Goal: Information Seeking & Learning: Check status

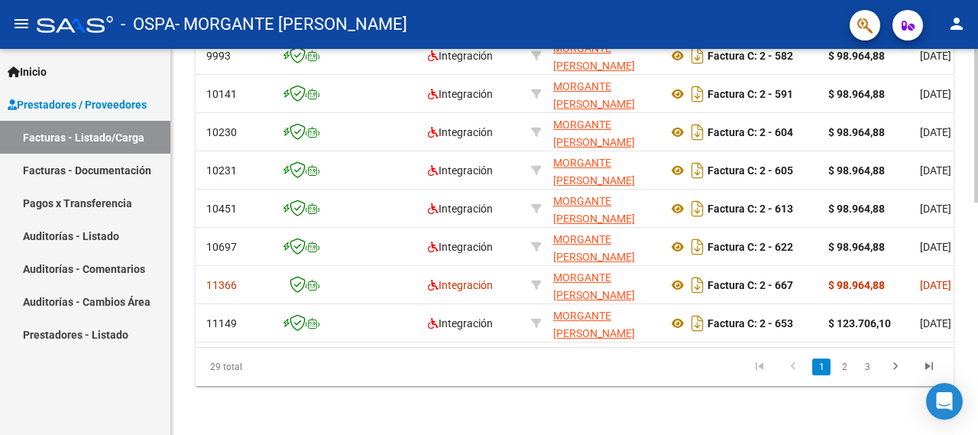
scroll to position [0, 102]
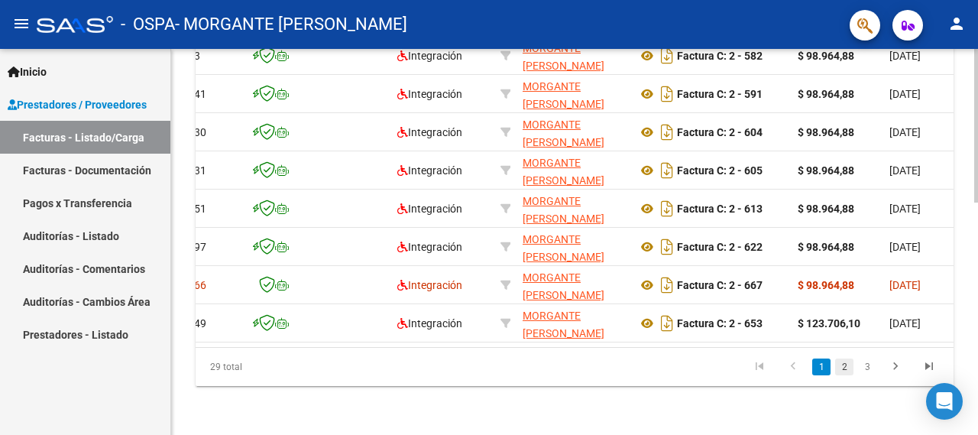
click at [851, 364] on link "2" at bounding box center [844, 366] width 18 height 17
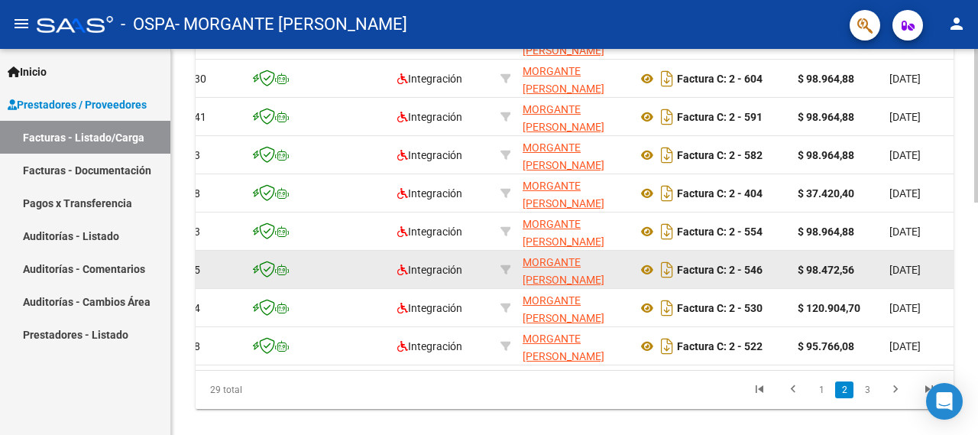
scroll to position [581, 0]
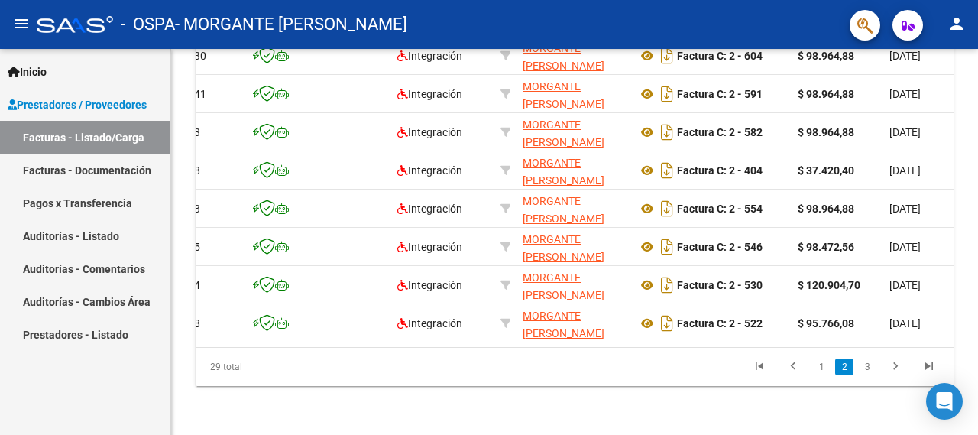
click at [870, 369] on link "3" at bounding box center [867, 366] width 18 height 17
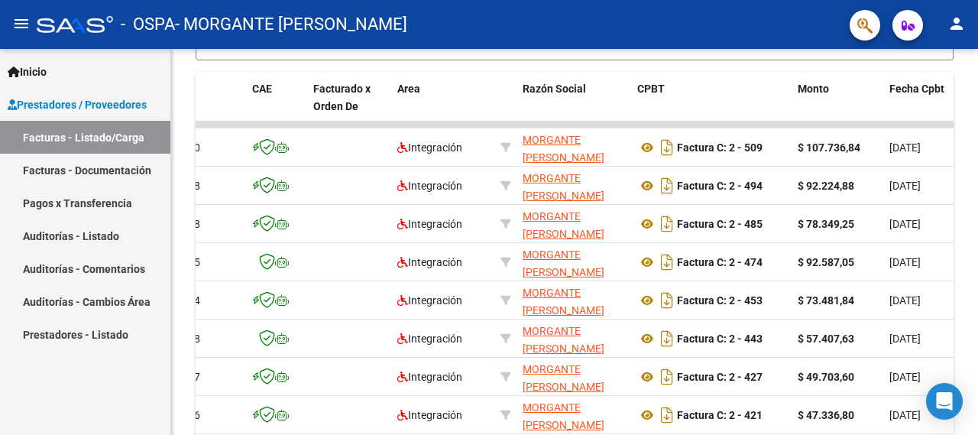
scroll to position [542, 0]
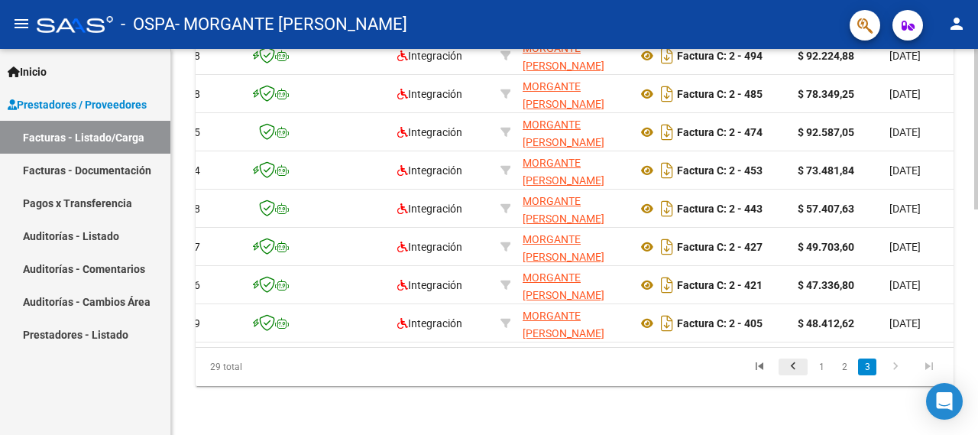
click at [792, 364] on icon "go to previous page" at bounding box center [793, 368] width 20 height 18
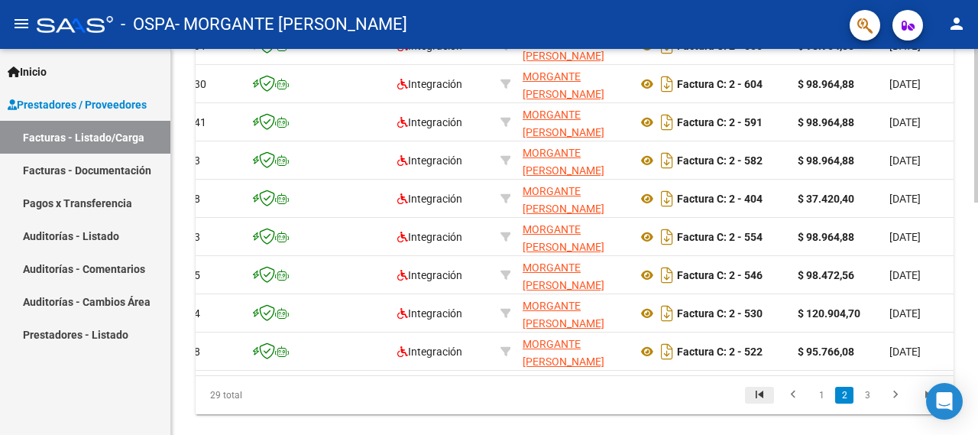
click at [757, 403] on icon "go to first page" at bounding box center [759, 396] width 20 height 18
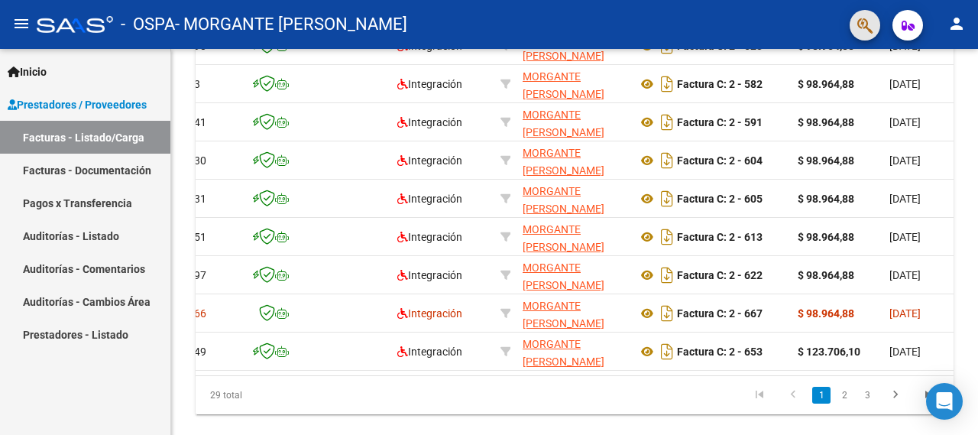
click at [860, 24] on icon "button" at bounding box center [864, 26] width 15 height 18
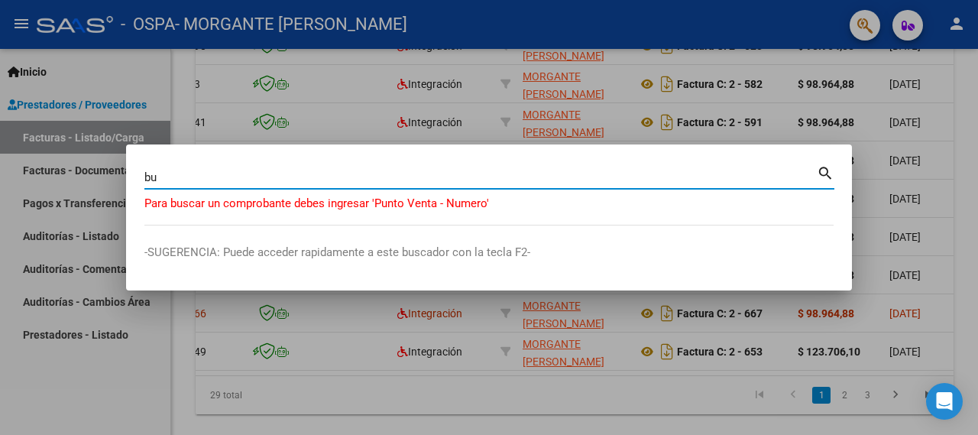
type input "b"
click at [147, 173] on input "668" at bounding box center [480, 177] width 672 height 14
type input "00000668"
click at [278, 180] on input "00000668" at bounding box center [480, 177] width 672 height 14
click at [827, 170] on mat-icon "search" at bounding box center [826, 172] width 18 height 18
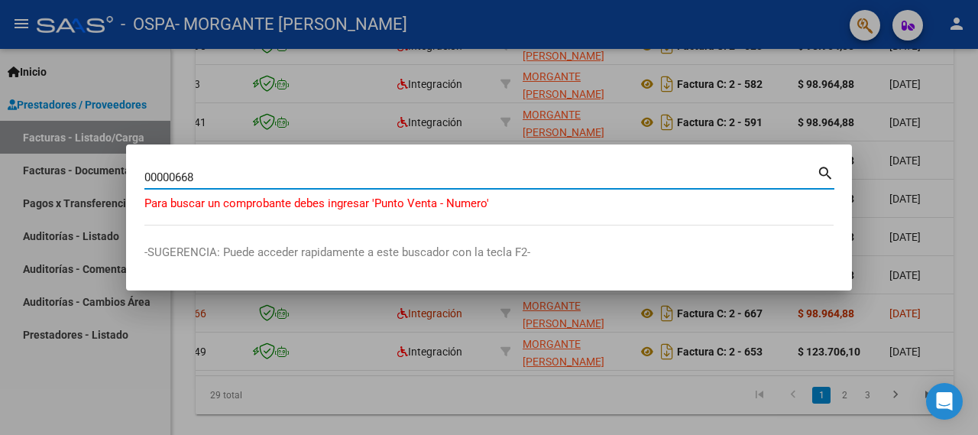
click at [320, 173] on input "00000668" at bounding box center [480, 177] width 672 height 14
click at [346, 71] on div at bounding box center [489, 217] width 978 height 435
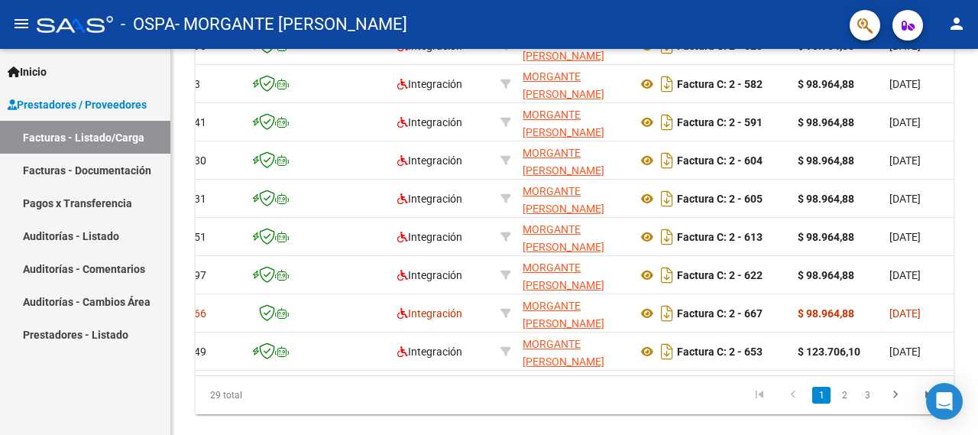
click at [42, 136] on link "Facturas - Listado/Carga" at bounding box center [85, 137] width 170 height 33
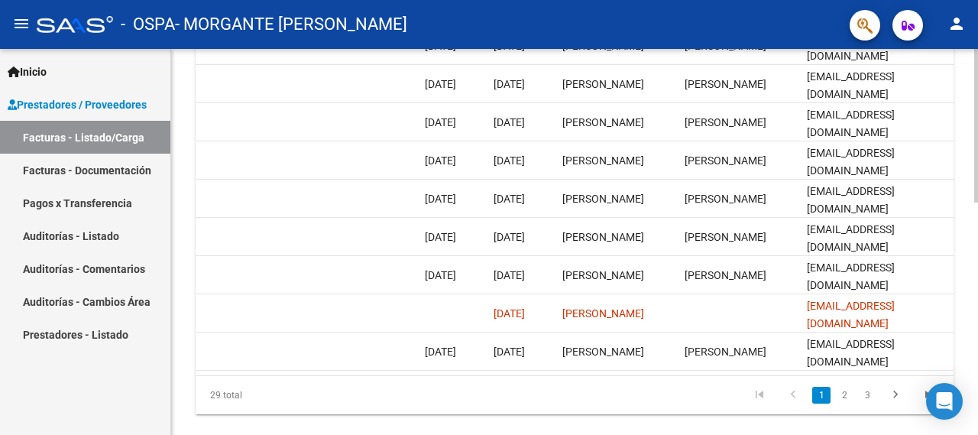
scroll to position [0, 0]
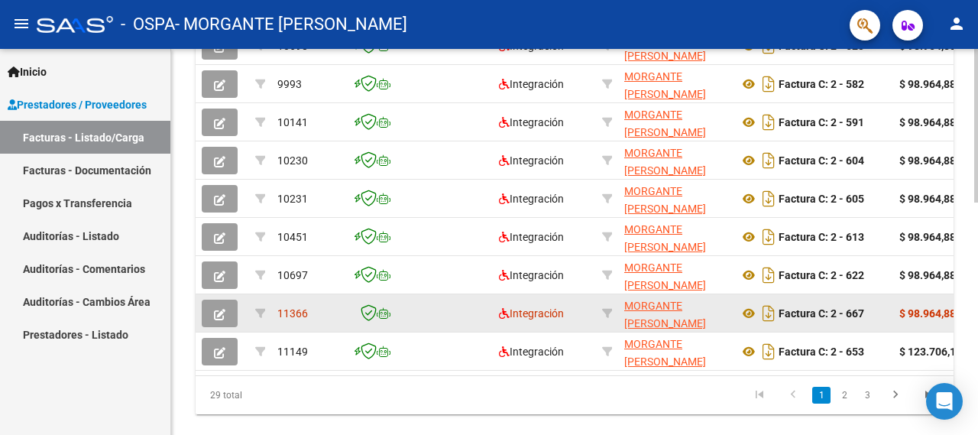
click at [281, 315] on span "11366" at bounding box center [292, 313] width 31 height 12
click at [843, 315] on strong "Factura C: 2 - 667" at bounding box center [821, 313] width 86 height 12
click at [933, 309] on strong "$ 98.964,88" at bounding box center [927, 313] width 57 height 12
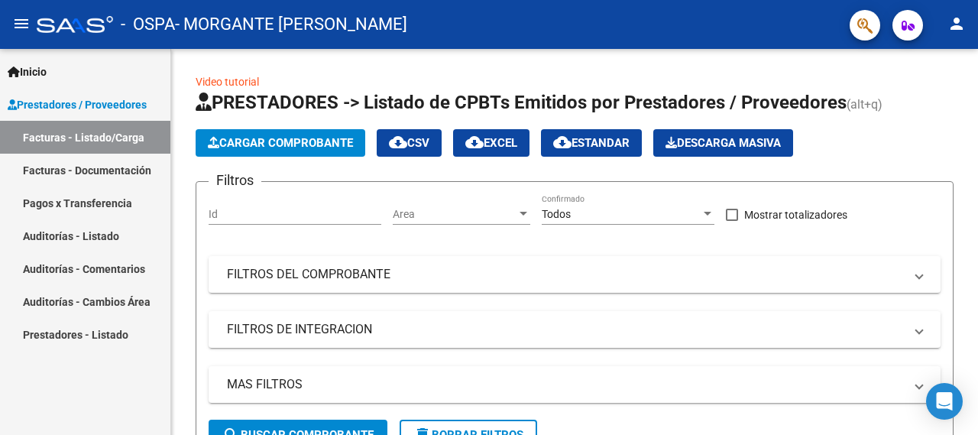
click at [99, 104] on span "Prestadores / Proveedores" at bounding box center [77, 104] width 139 height 17
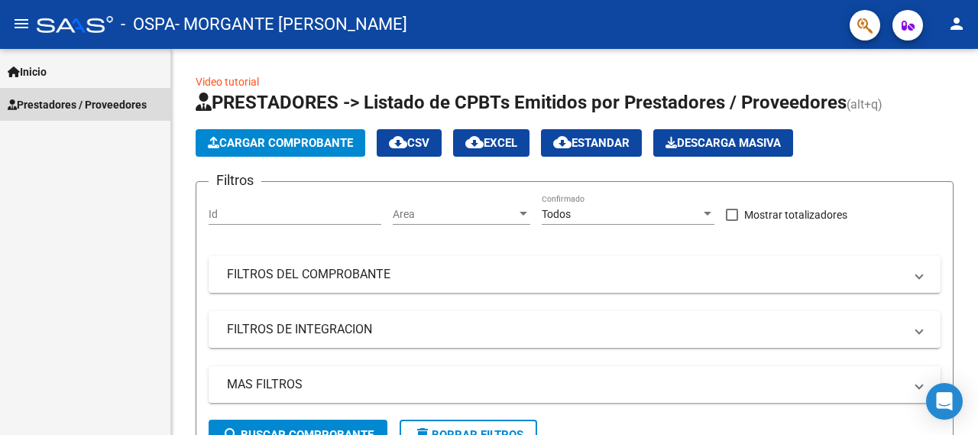
click at [118, 99] on span "Prestadores / Proveedores" at bounding box center [77, 104] width 139 height 17
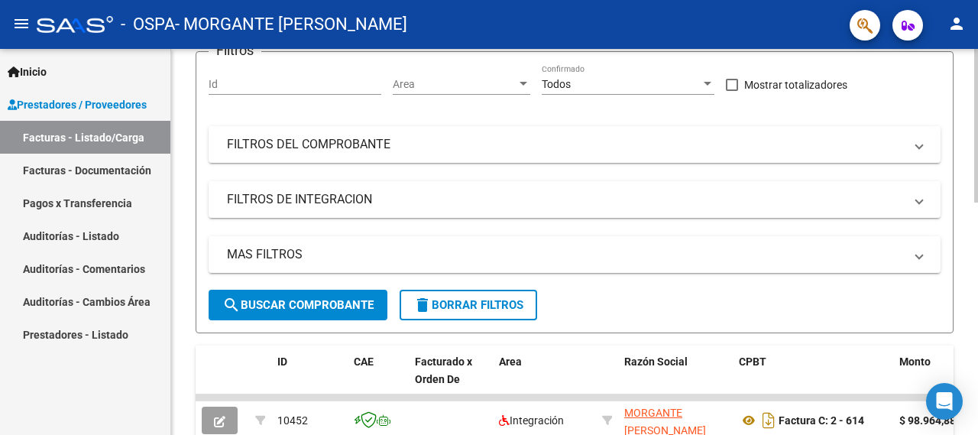
scroll to position [153, 0]
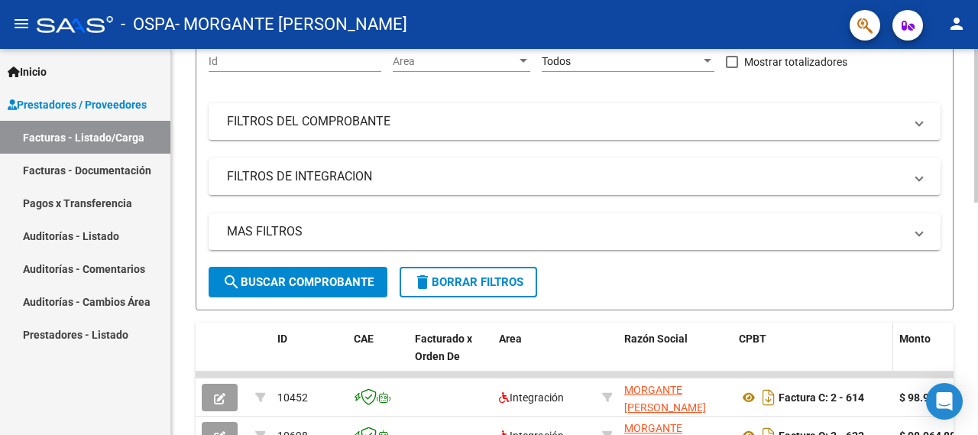
click at [752, 338] on span "CPBT" at bounding box center [753, 338] width 28 height 12
click at [280, 338] on span "ID" at bounding box center [282, 338] width 10 height 12
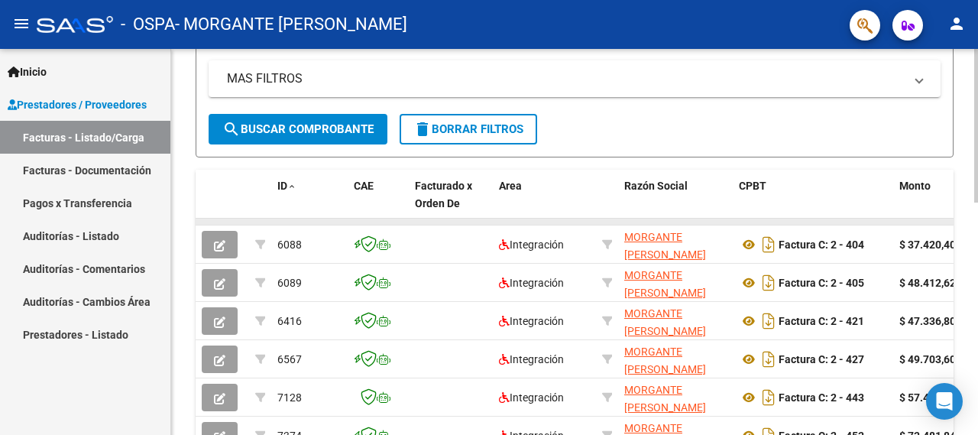
scroll to position [581, 0]
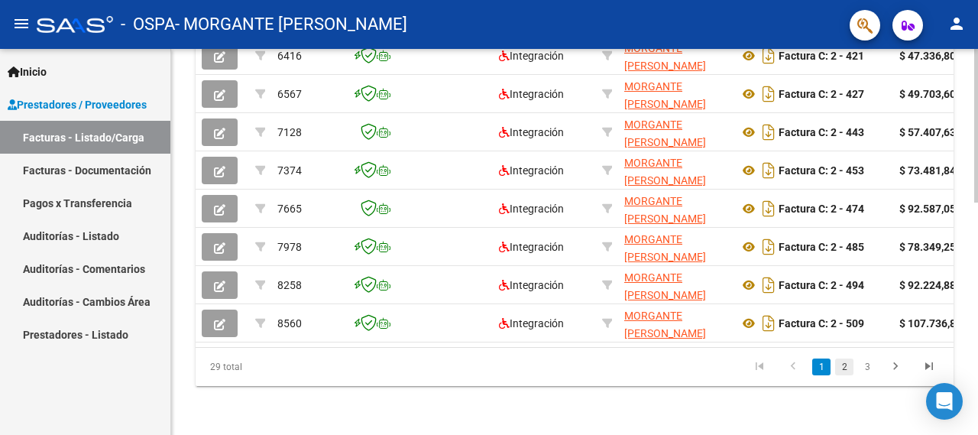
click at [846, 370] on link "2" at bounding box center [844, 366] width 18 height 17
click at [868, 364] on link "3" at bounding box center [867, 366] width 18 height 17
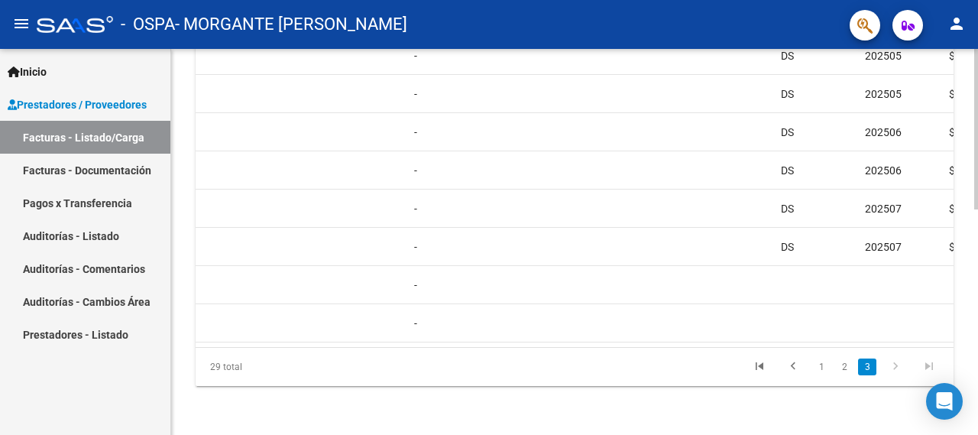
scroll to position [0, 0]
